Goal: Register for event/course

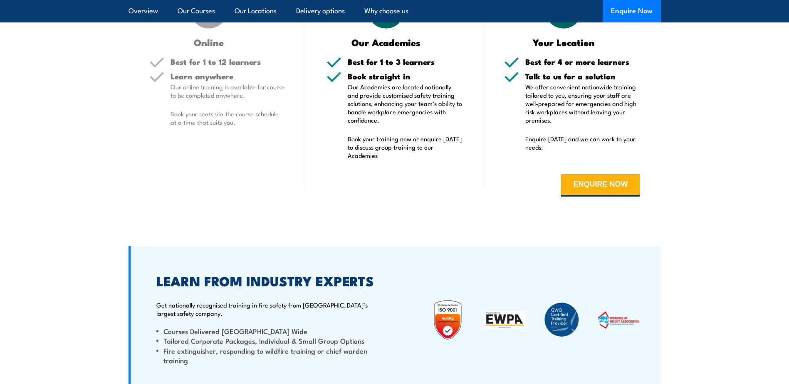
scroll to position [1414, 0]
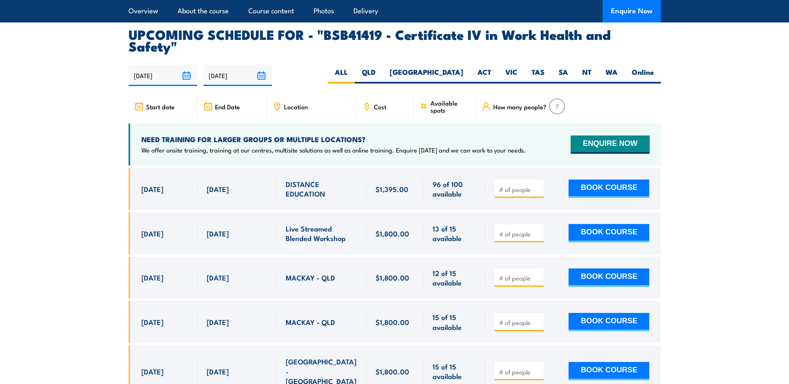
scroll to position [2661, 0]
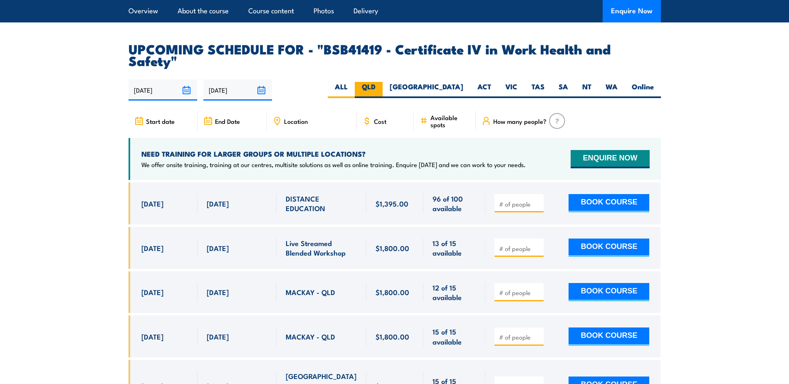
click at [383, 82] on label "QLD" at bounding box center [369, 90] width 28 height 16
click at [381, 82] on input "QLD" at bounding box center [377, 84] width 5 height 5
radio input "true"
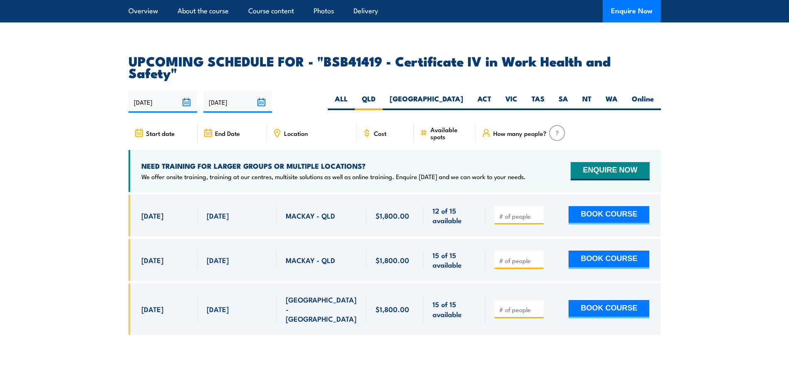
scroll to position [2630, 0]
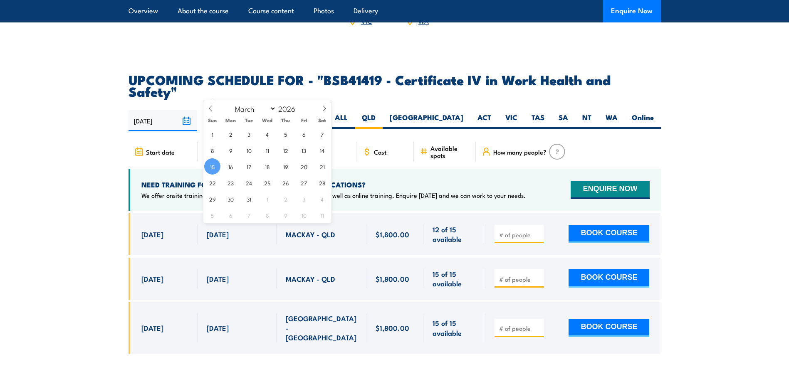
click at [260, 110] on input "15/03/2026" at bounding box center [237, 120] width 69 height 21
click at [271, 109] on select "January February March April May June July August September October November De…" at bounding box center [253, 108] width 45 height 11
select select "11"
click at [231, 103] on select "January February March April May June July August September October November De…" at bounding box center [253, 108] width 45 height 11
click at [286, 195] on span "31" at bounding box center [285, 199] width 16 height 16
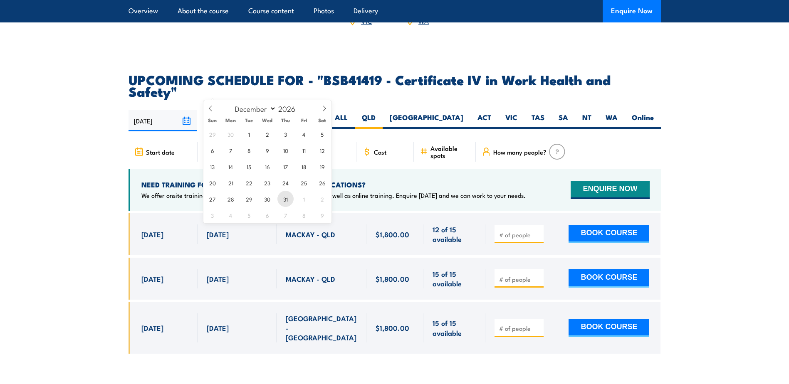
type input "[DATE]"
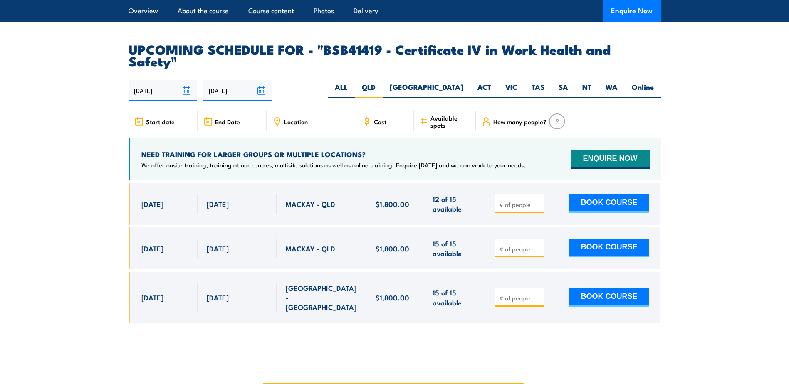
scroll to position [2672, 0]
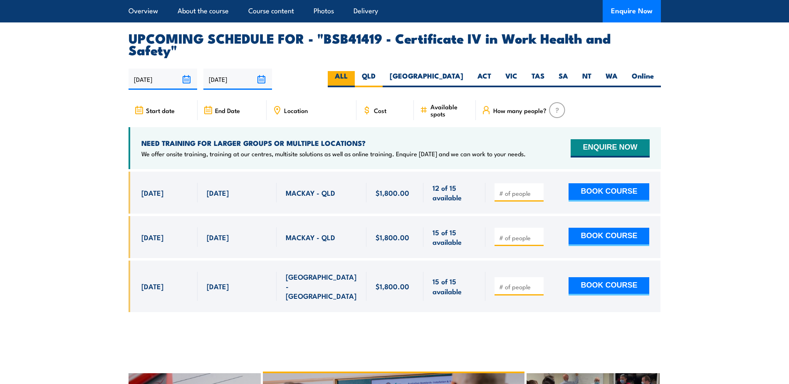
click at [355, 71] on label "ALL" at bounding box center [341, 79] width 27 height 16
click at [353, 71] on input "ALL" at bounding box center [350, 73] width 5 height 5
radio input "true"
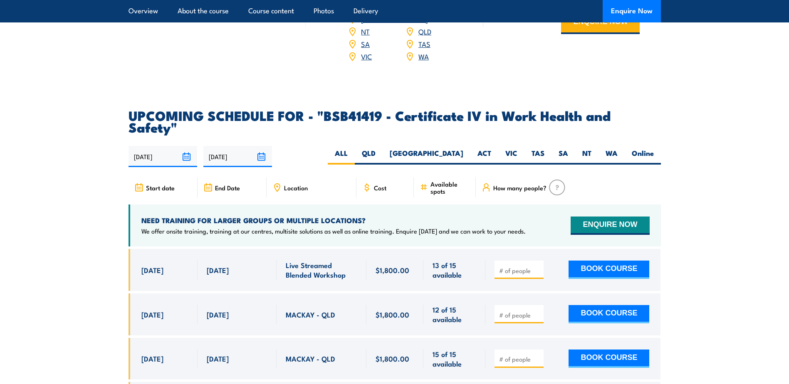
scroll to position [2589, 0]
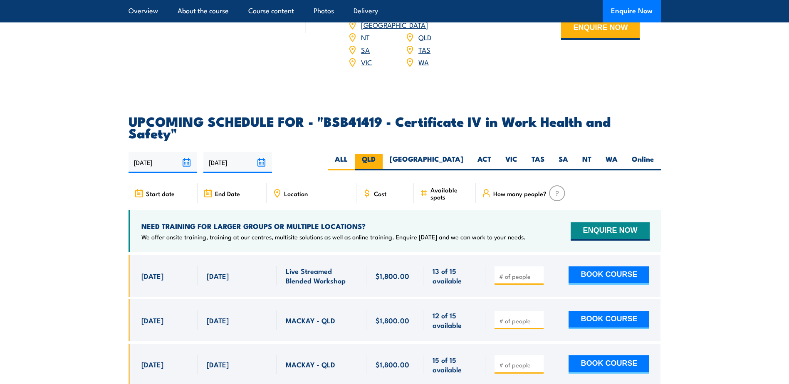
click at [383, 154] on label "QLD" at bounding box center [369, 162] width 28 height 16
click at [381, 154] on input "QLD" at bounding box center [377, 156] width 5 height 5
radio input "true"
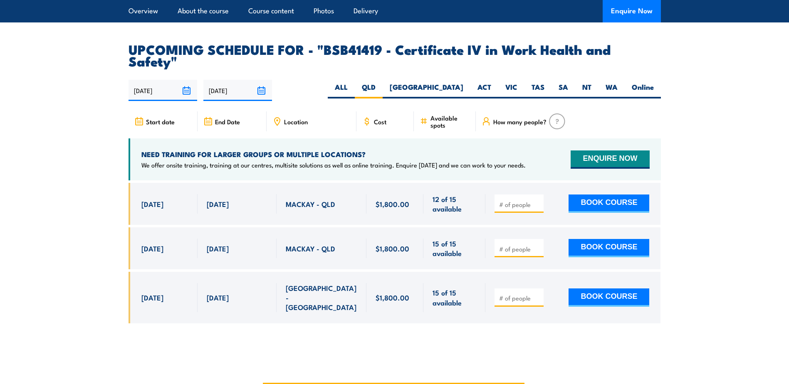
scroll to position [2672, 0]
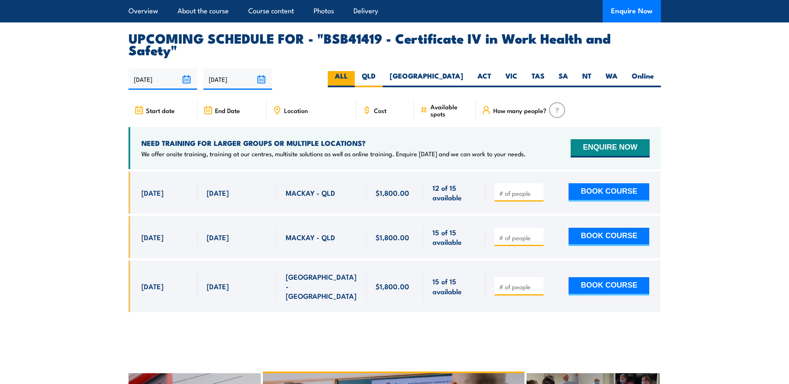
click at [355, 71] on label "ALL" at bounding box center [341, 79] width 27 height 16
click at [353, 71] on input "ALL" at bounding box center [350, 73] width 5 height 5
radio input "true"
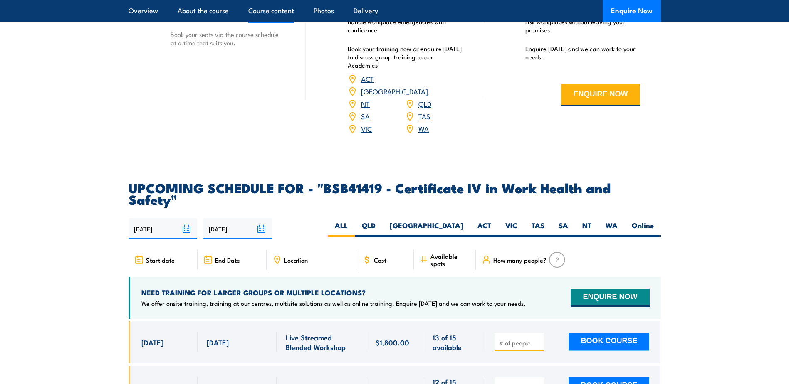
scroll to position [2672, 0]
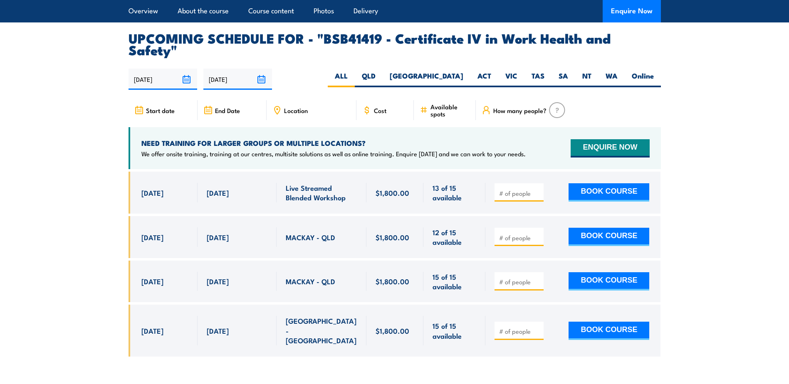
drag, startPoint x: 139, startPoint y: 163, endPoint x: 254, endPoint y: 158, distance: 115.3
click at [254, 172] on div "[DATE] - [DATE]" at bounding box center [394, 193] width 532 height 42
click at [322, 183] on span "Live Streamed Blended Workshop" at bounding box center [322, 193] width 72 height 20
drag, startPoint x: 379, startPoint y: 163, endPoint x: 296, endPoint y: 160, distance: 83.7
click at [296, 172] on div "[DATE] - [DATE]" at bounding box center [394, 193] width 532 height 42
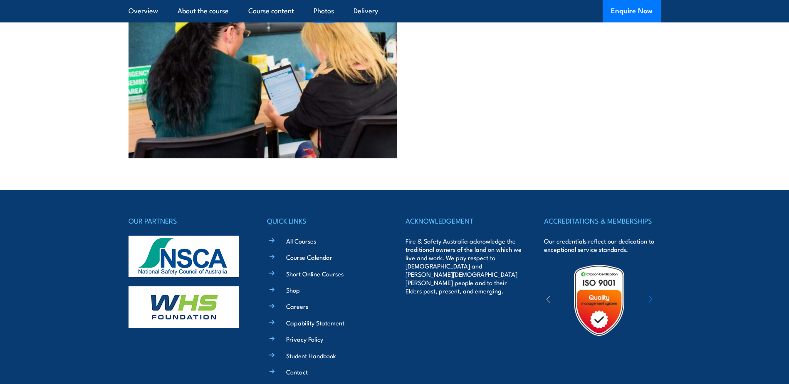
scroll to position [3524, 0]
